Goal: Task Accomplishment & Management: Manage account settings

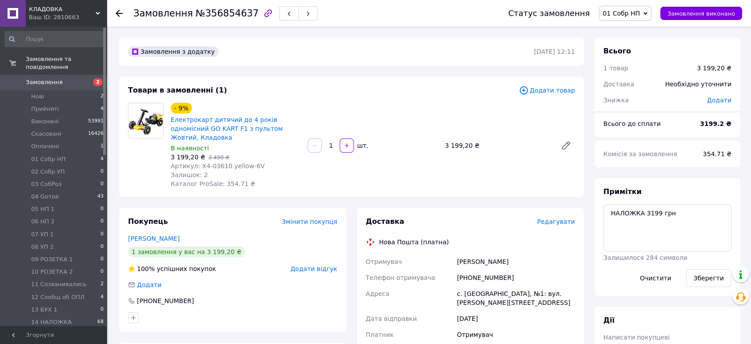
click at [558, 218] on span "Редагувати" at bounding box center [556, 221] width 38 height 7
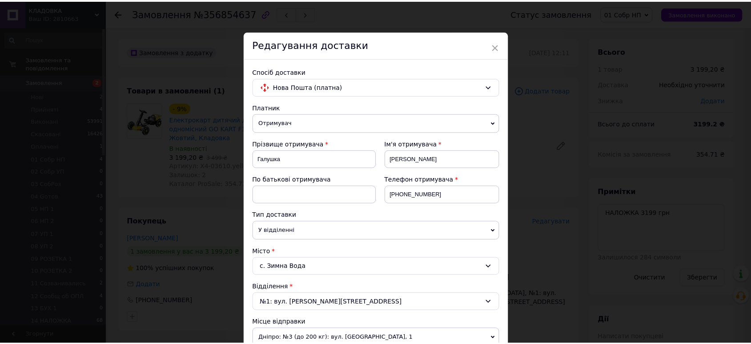
scroll to position [301, 0]
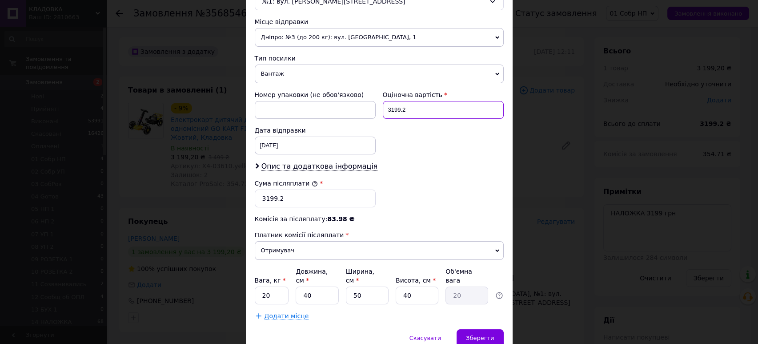
click at [436, 110] on input "3199.2" at bounding box center [443, 110] width 121 height 18
type input "3199"
click at [346, 190] on input "3199.2" at bounding box center [315, 198] width 121 height 18
type input "3199"
click at [275, 289] on input "20" at bounding box center [272, 295] width 34 height 18
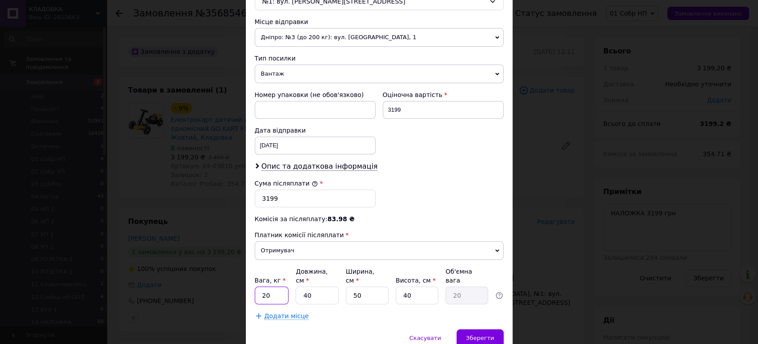
click at [275, 289] on input "20" at bounding box center [272, 295] width 34 height 18
type input "10"
type input "9"
type input "4.5"
type input "90"
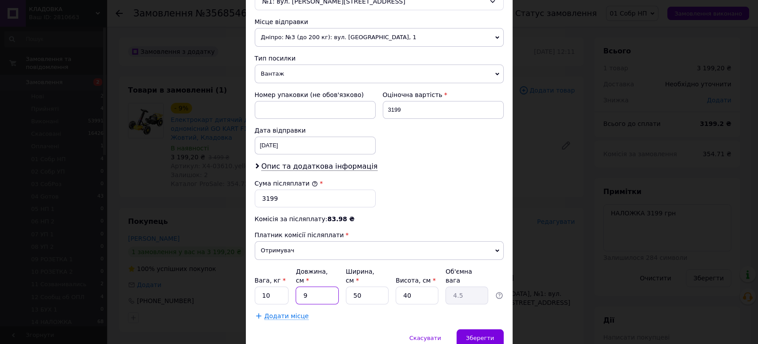
type input "45"
type input "90"
type input "3"
type input "2.7"
type input "30"
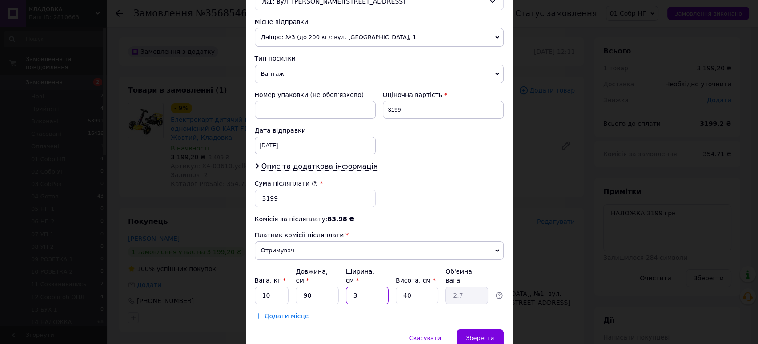
type input "27"
type input "30"
type input "3"
type input "2.03"
type input "33"
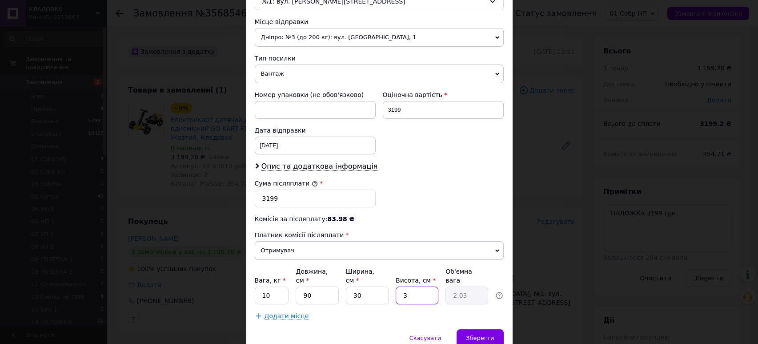
type input "22.28"
type input "33"
click at [479, 334] on span "Зберегти" at bounding box center [480, 337] width 28 height 7
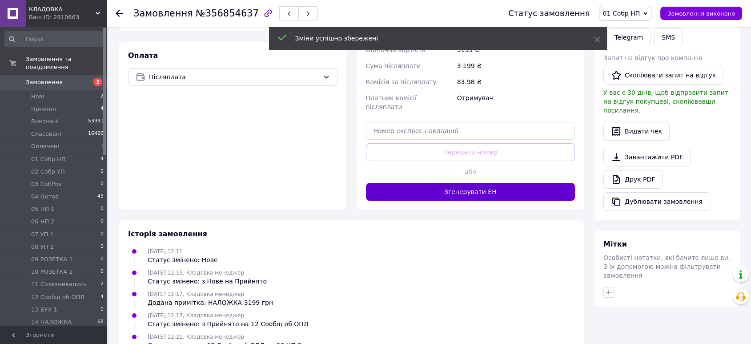
click at [470, 183] on button "Згенерувати ЕН" at bounding box center [470, 192] width 209 height 18
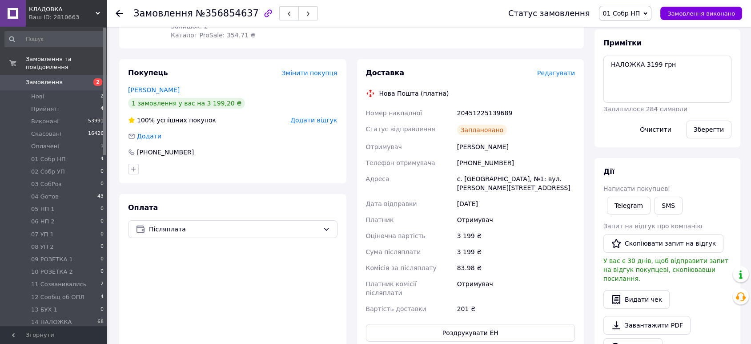
scroll to position [0, 0]
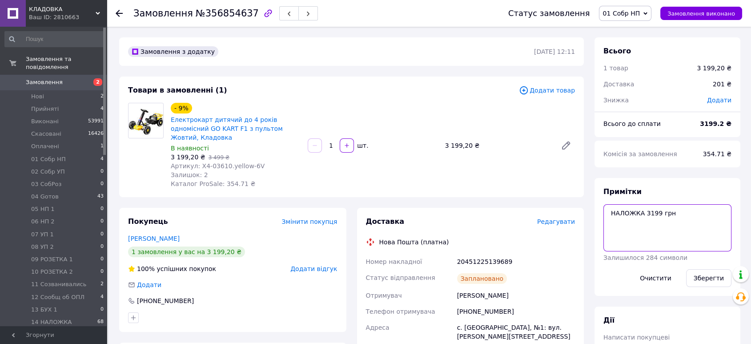
click at [605, 208] on textarea "НАЛОЖКА 3199 грн" at bounding box center [667, 227] width 128 height 47
paste textarea "20451225139689"
type textarea "20451225139689 НАЛОЖКА 3199 грн"
click at [703, 280] on button "Зберегти" at bounding box center [708, 278] width 45 height 18
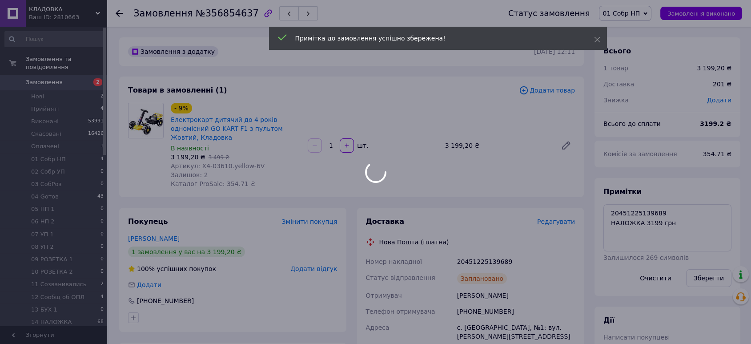
click at [637, 13] on div at bounding box center [375, 172] width 751 height 344
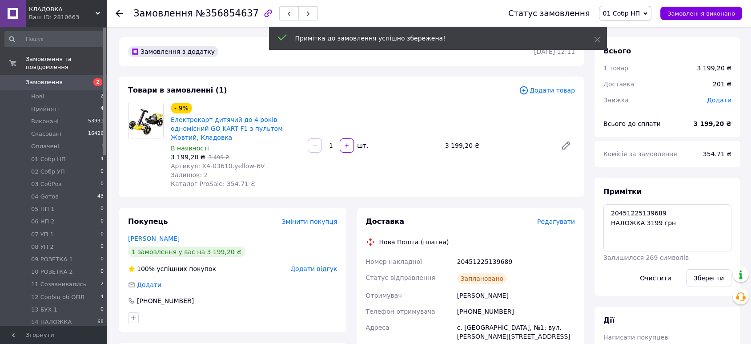
click at [637, 13] on span "01 Cобр НП" at bounding box center [621, 13] width 37 height 7
click at [643, 105] on li "04 Gотов" at bounding box center [631, 110] width 64 height 13
